Goal: Transaction & Acquisition: Download file/media

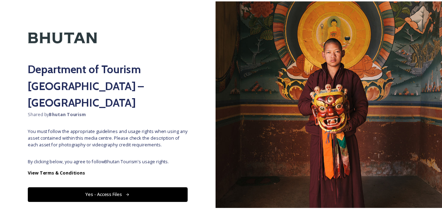
scroll to position [21, 0]
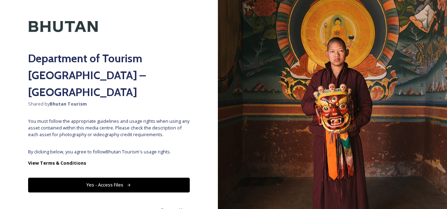
click at [121, 177] on button "Yes - Access Files" at bounding box center [109, 184] width 162 height 14
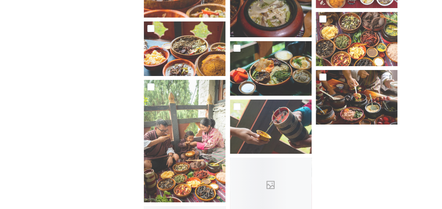
scroll to position [1335, 0]
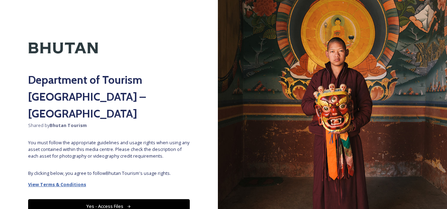
click at [61, 181] on strong "View Terms & Conditions" at bounding box center [57, 184] width 58 height 6
click at [136, 199] on button "Yes - Access Files" at bounding box center [109, 206] width 162 height 14
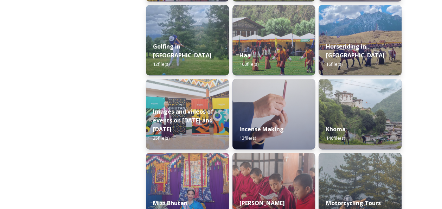
scroll to position [597, 0]
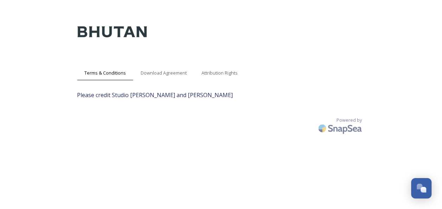
scroll to position [14, 0]
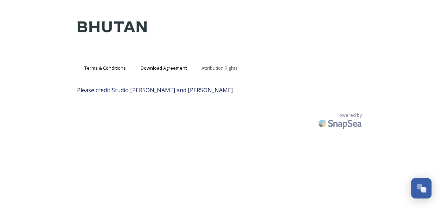
click at [161, 67] on span "Download Agreement" at bounding box center [164, 68] width 46 height 7
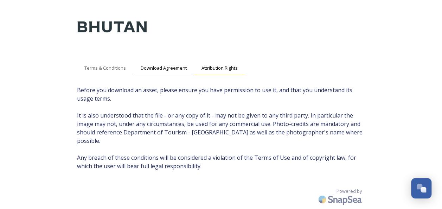
click at [213, 66] on span "Attribution Rights" at bounding box center [219, 68] width 36 height 7
click at [161, 70] on span "Download Agreement" at bounding box center [164, 68] width 46 height 7
click at [121, 65] on span "Terms & Conditions" at bounding box center [104, 68] width 41 height 7
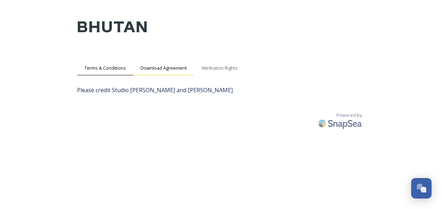
click at [157, 65] on span "Download Agreement" at bounding box center [164, 68] width 46 height 7
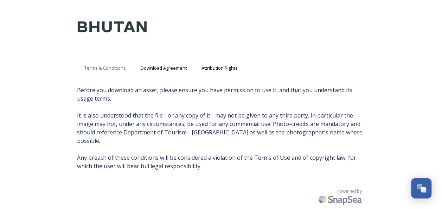
click at [218, 67] on span "Attribution Rights" at bounding box center [219, 68] width 36 height 7
